Goal: Answer question/provide support: Answer question/provide support

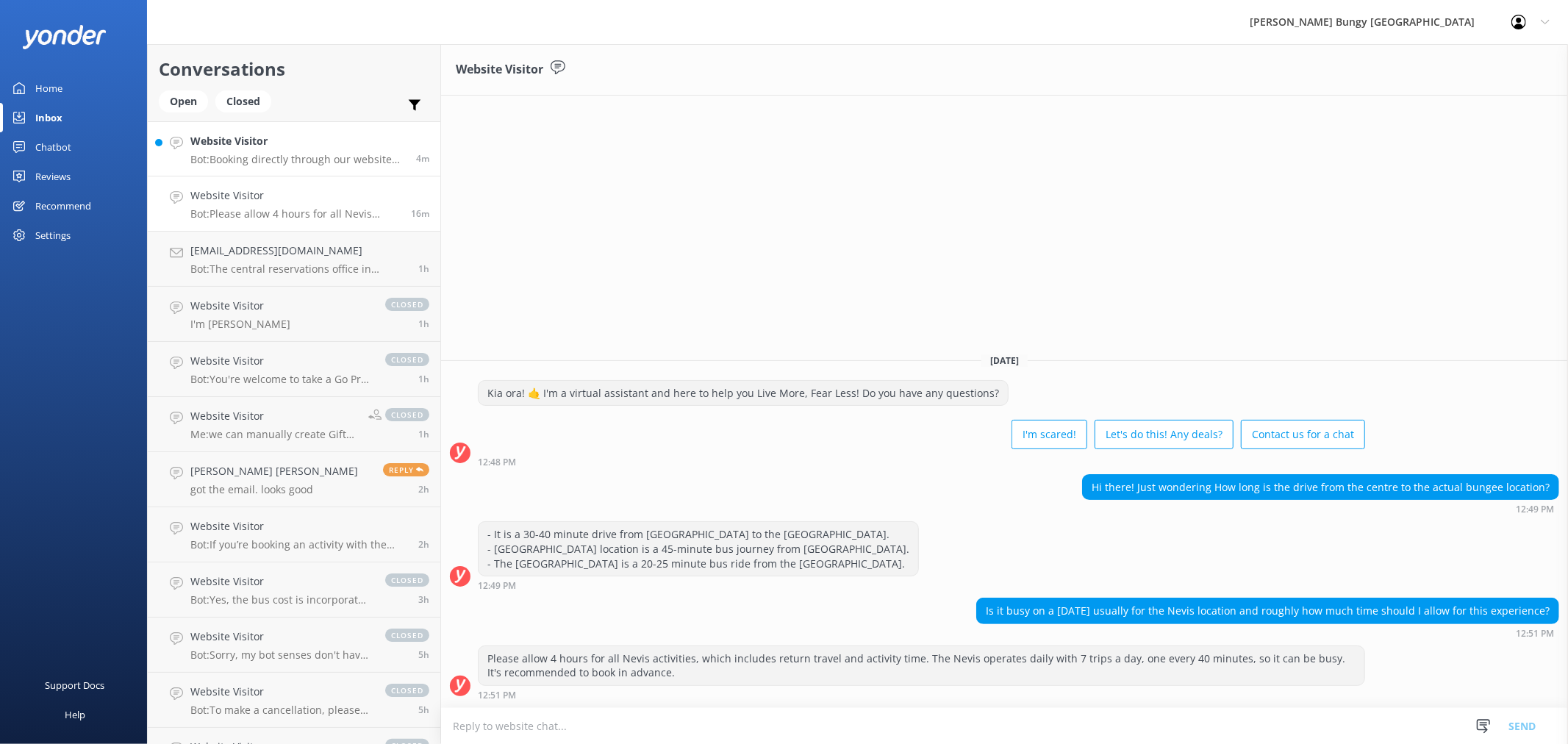
click at [374, 130] on link "Website Visitor Bot: Booking directly through our website always offers the bes…" at bounding box center [294, 149] width 293 height 55
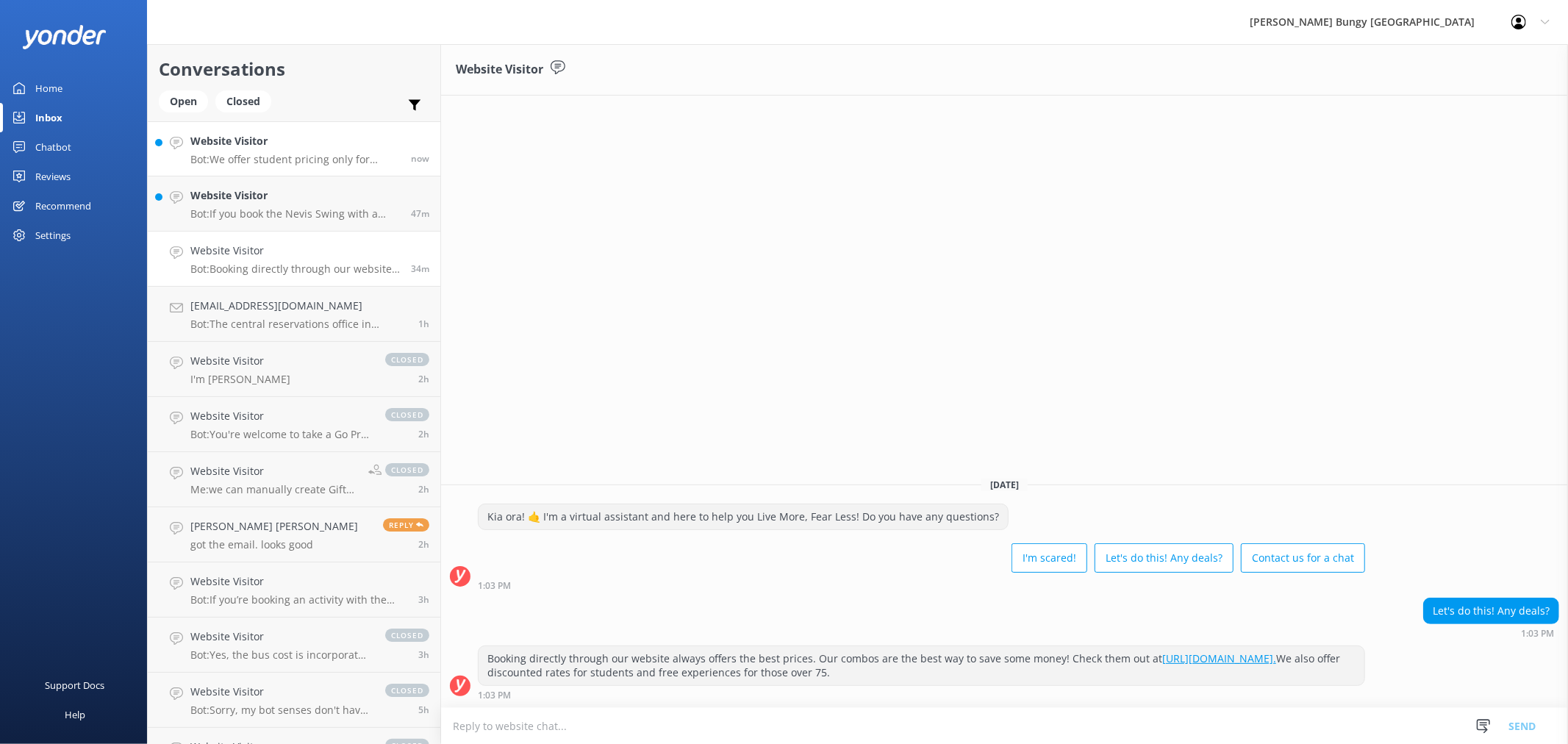
click at [335, 143] on h4 "Website Visitor" at bounding box center [295, 140] width 210 height 16
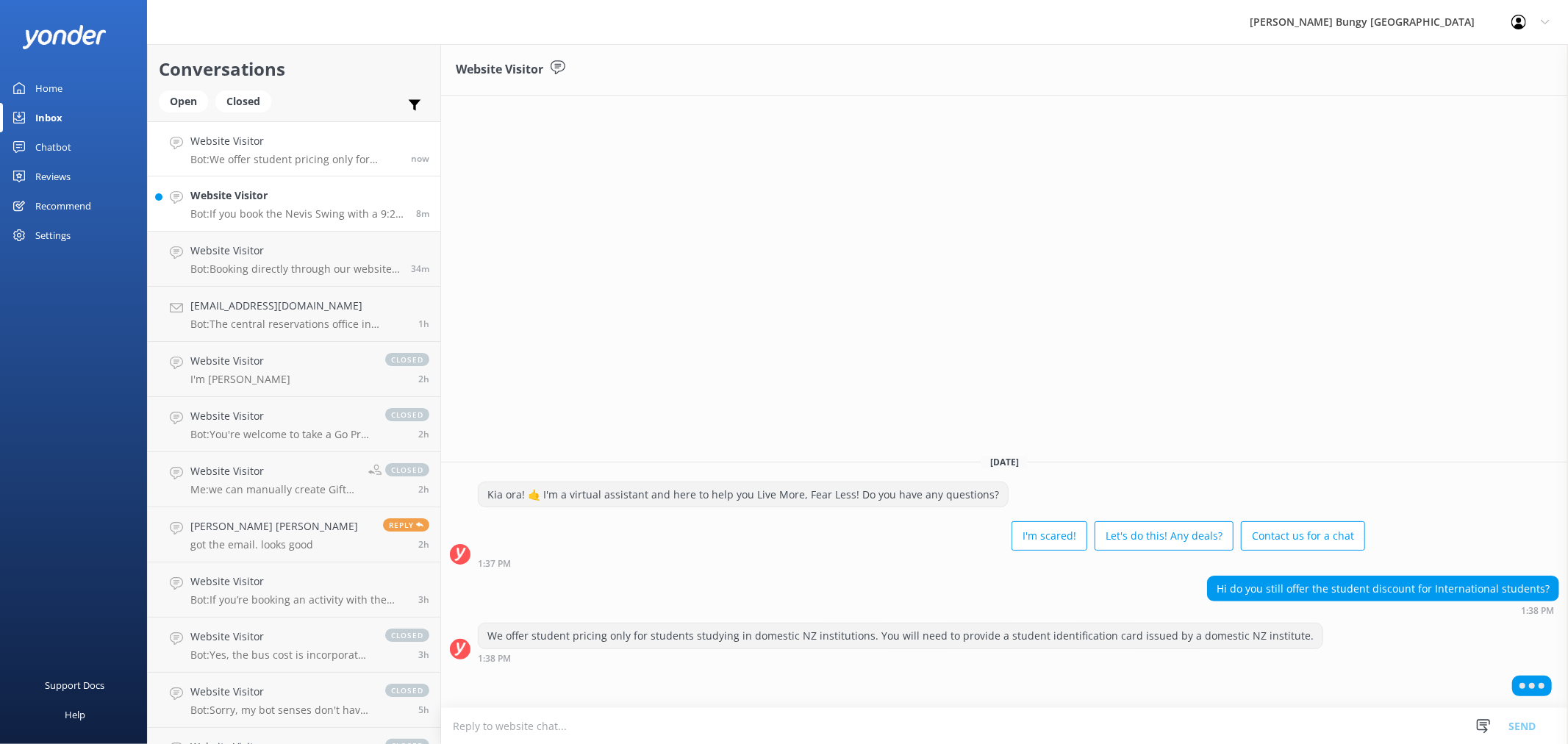
click at [358, 203] on h4 "Website Visitor" at bounding box center [298, 195] width 215 height 16
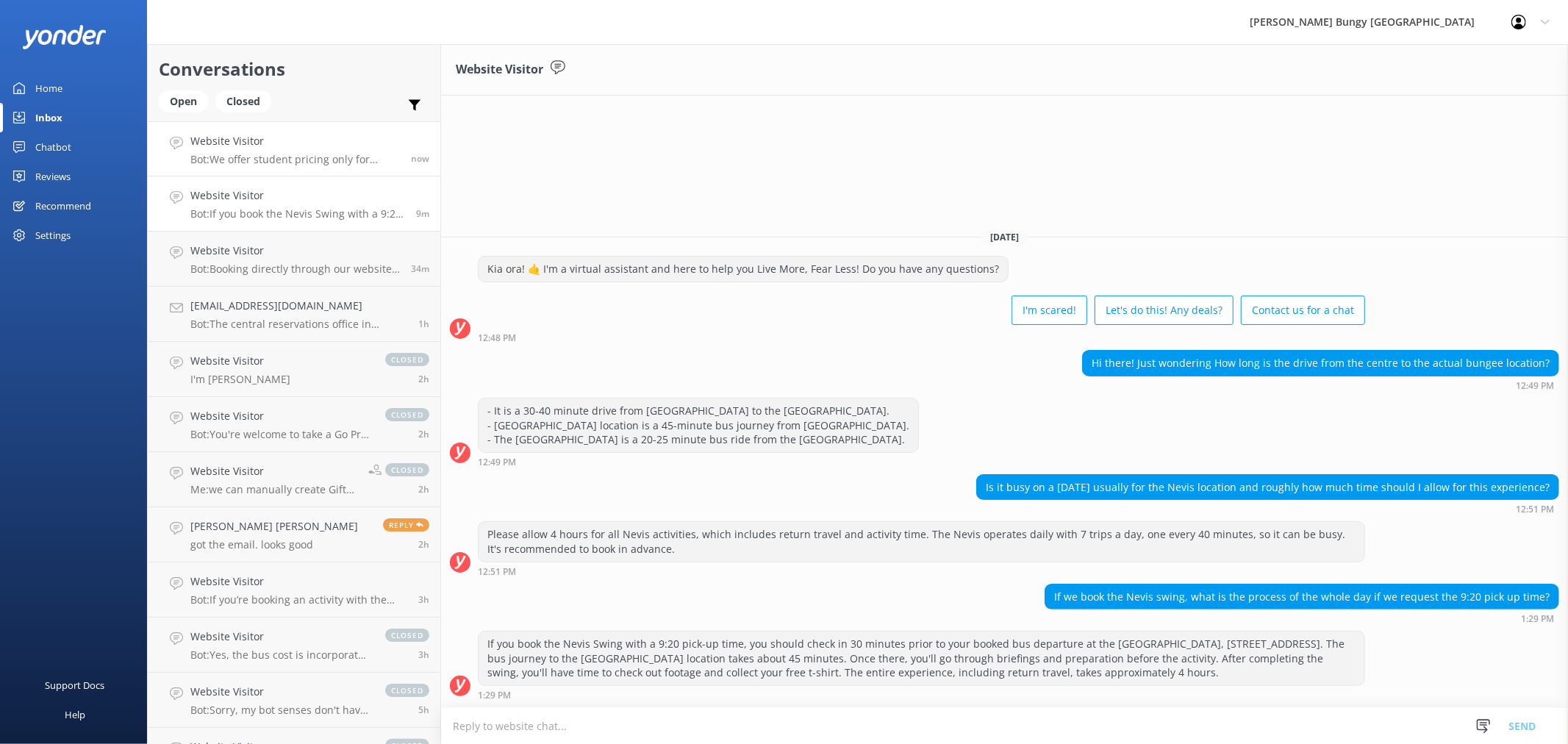
click at [362, 161] on p "Bot: We offer student pricing only for students studying in domestic NZ institu…" at bounding box center [295, 160] width 210 height 13
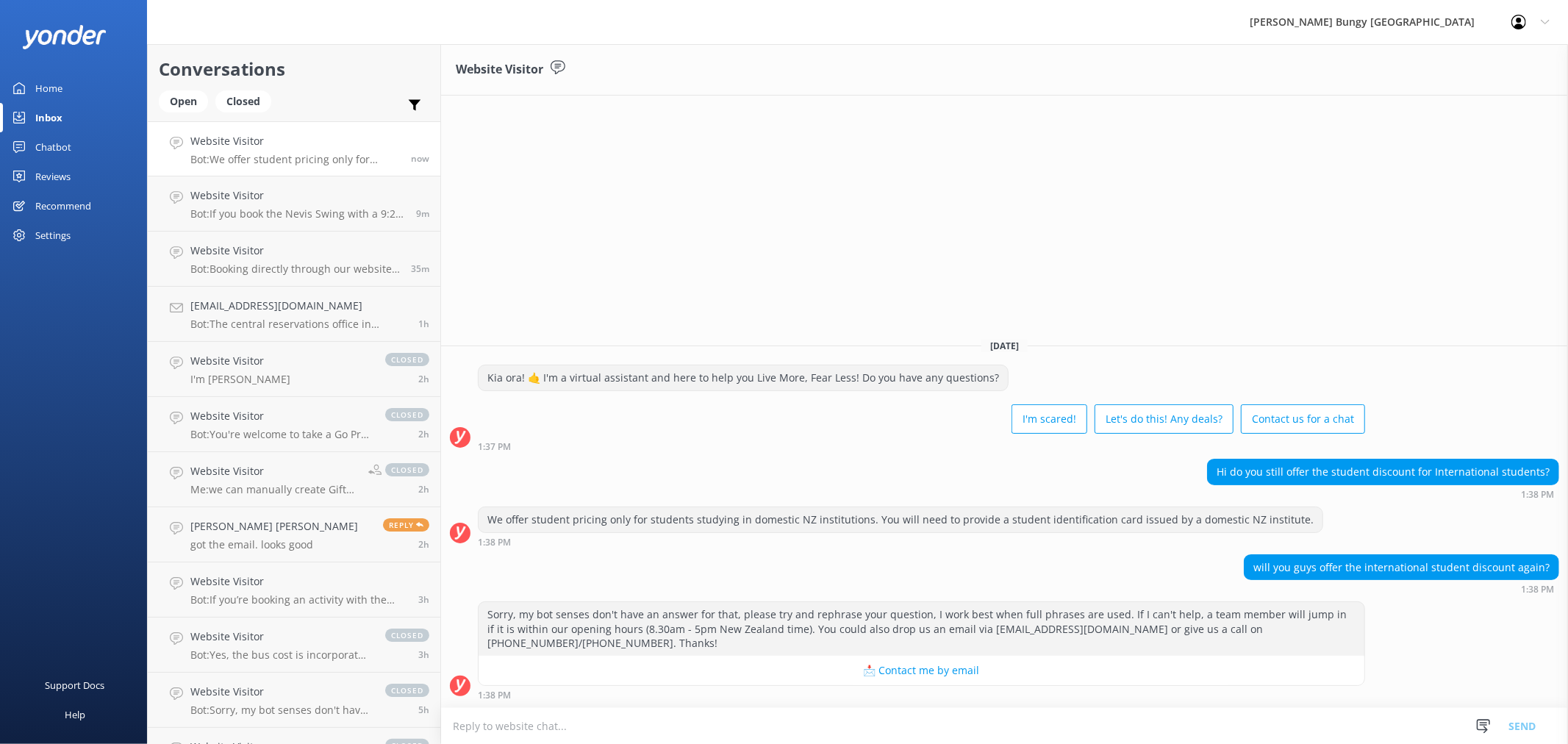
click at [1392, 713] on textarea at bounding box center [1004, 725] width 1126 height 36
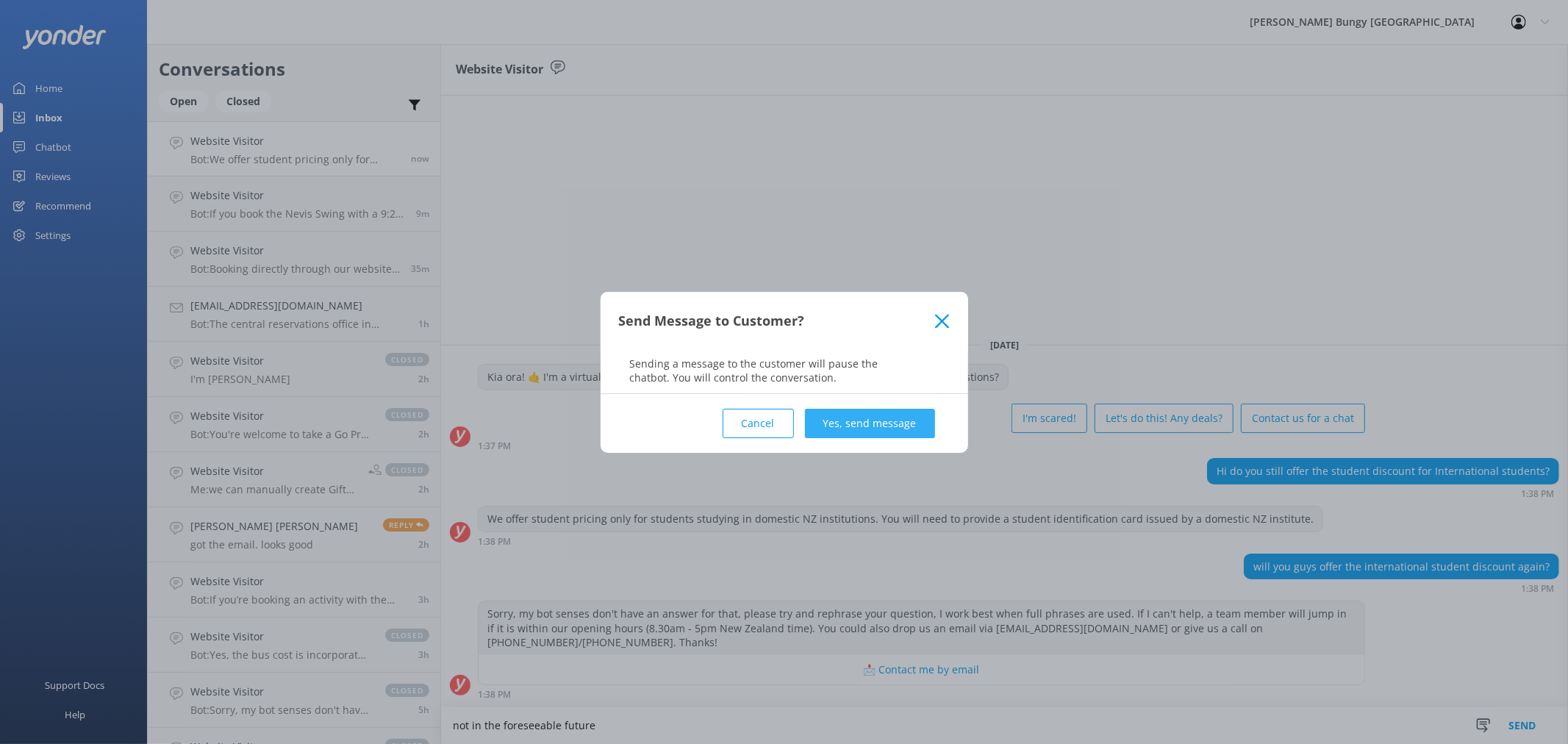
type textarea "not in the foreseeable future"
click at [835, 422] on button "Yes, send message" at bounding box center [870, 423] width 130 height 29
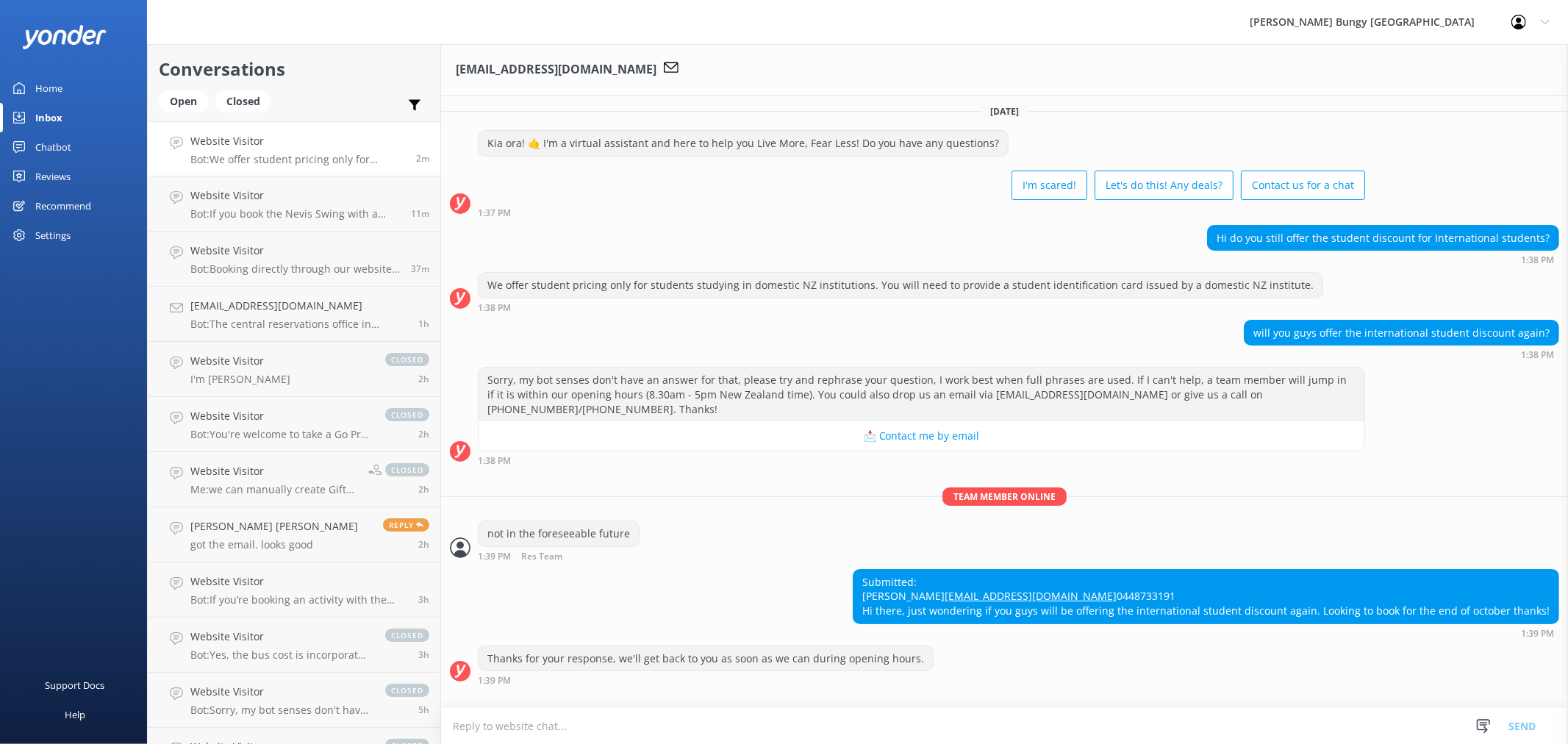
scroll to position [99, 0]
